Goal: Transaction & Acquisition: Subscribe to service/newsletter

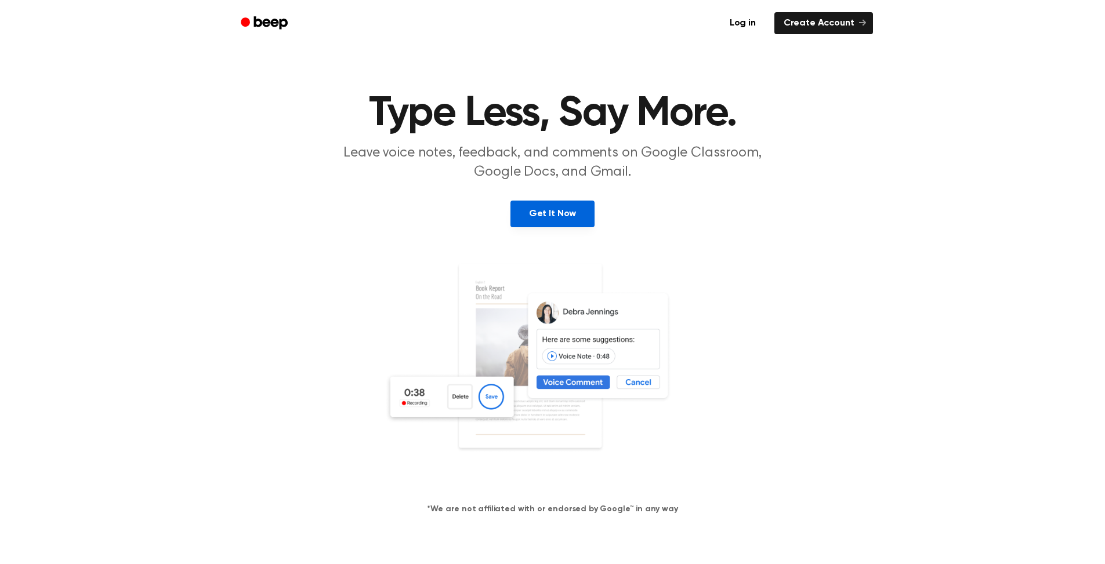
click at [550, 201] on link "Get It Now" at bounding box center [552, 214] width 84 height 27
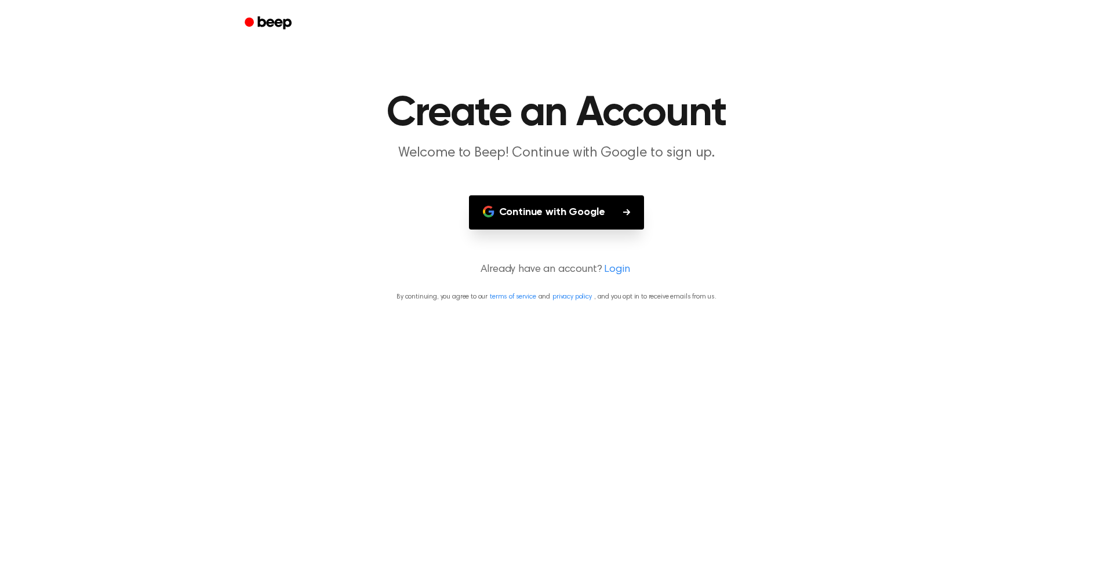
click at [550, 195] on button "Continue with Google" at bounding box center [557, 212] width 176 height 34
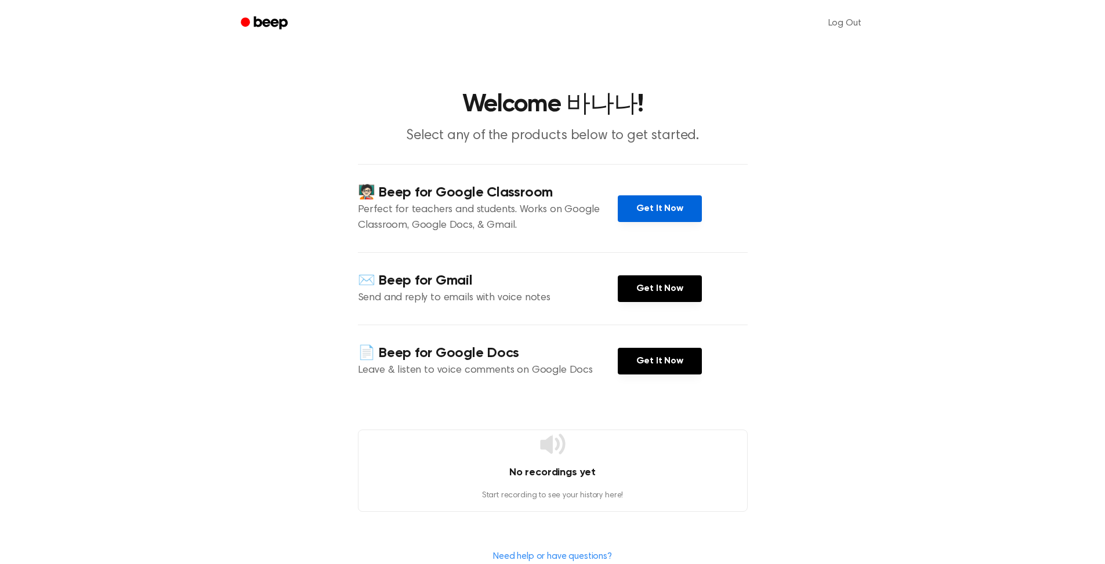
click at [638, 195] on link "Get It Now" at bounding box center [660, 208] width 84 height 27
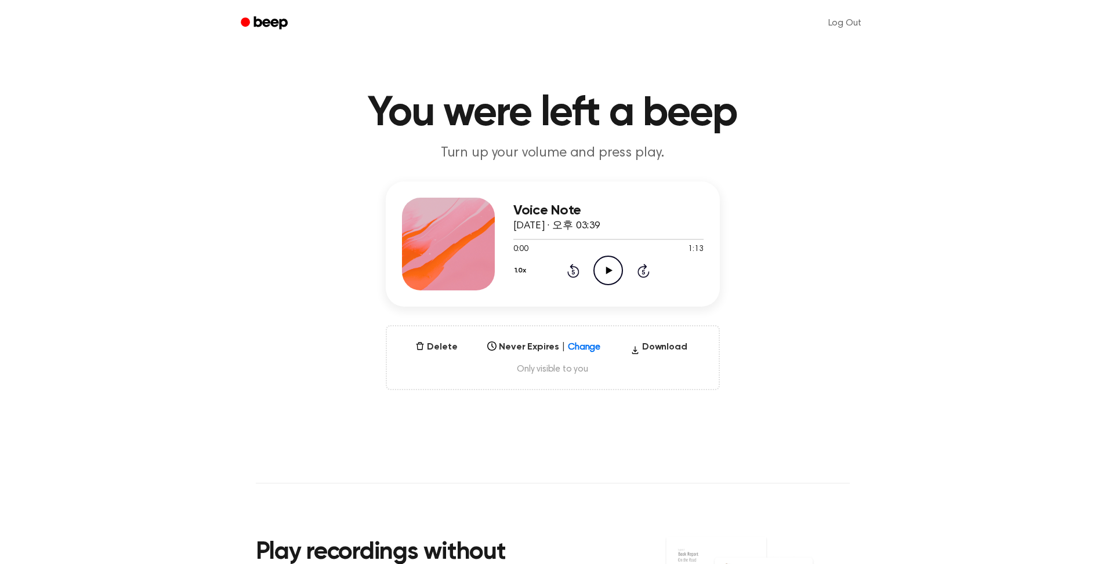
click at [606, 267] on icon at bounding box center [609, 271] width 6 height 8
click at [605, 267] on icon at bounding box center [607, 271] width 5 height 8
